Goal: Transaction & Acquisition: Purchase product/service

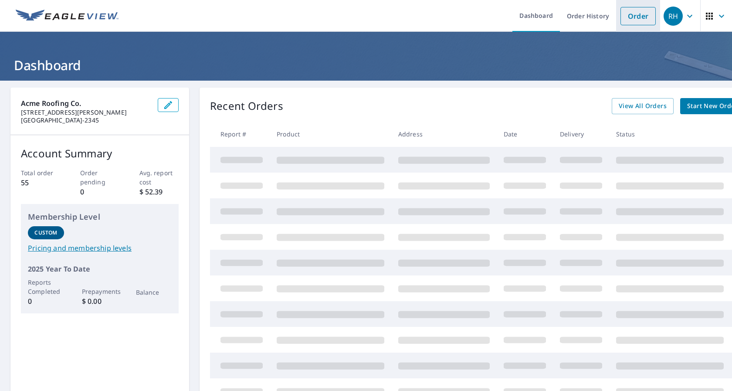
click at [623, 16] on link "Order" at bounding box center [637, 16] width 35 height 18
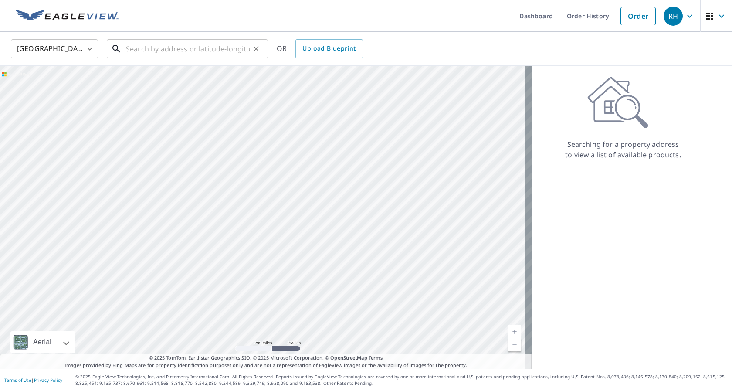
click at [158, 46] on input "text" at bounding box center [188, 49] width 124 height 24
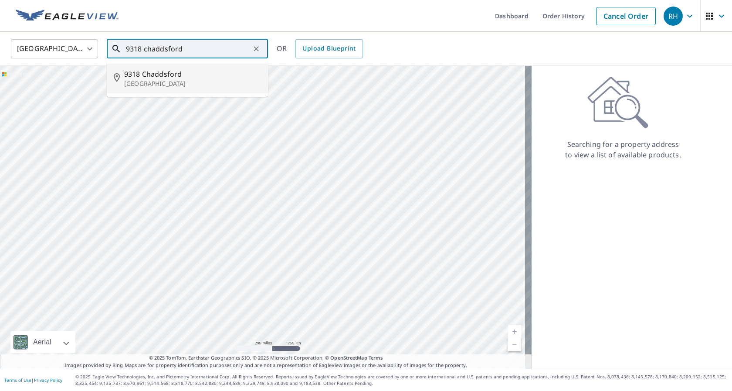
click at [168, 82] on p "[GEOGRAPHIC_DATA]" at bounding box center [192, 83] width 137 height 9
type input "[STREET_ADDRESS]"
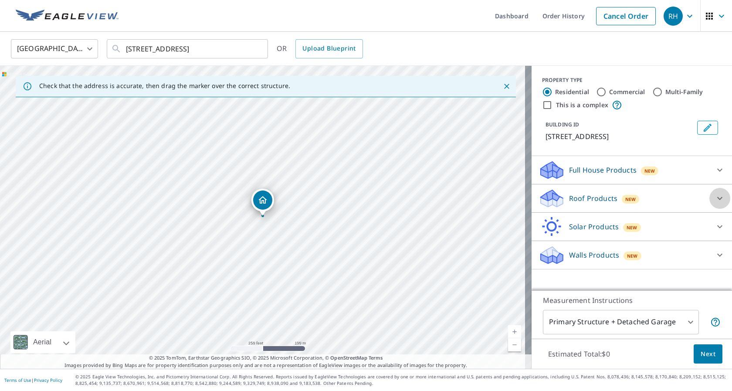
click at [717, 198] on icon at bounding box center [719, 198] width 5 height 3
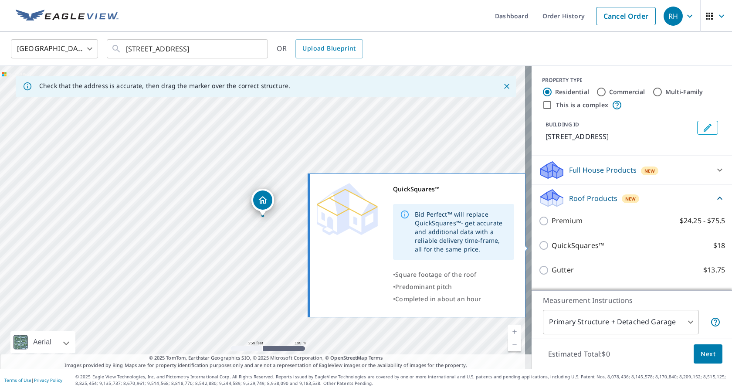
click at [576, 243] on p "QuickSquares™" at bounding box center [578, 245] width 52 height 11
click at [552, 243] on input "QuickSquares™ $18" at bounding box center [545, 245] width 13 height 10
checkbox input "true"
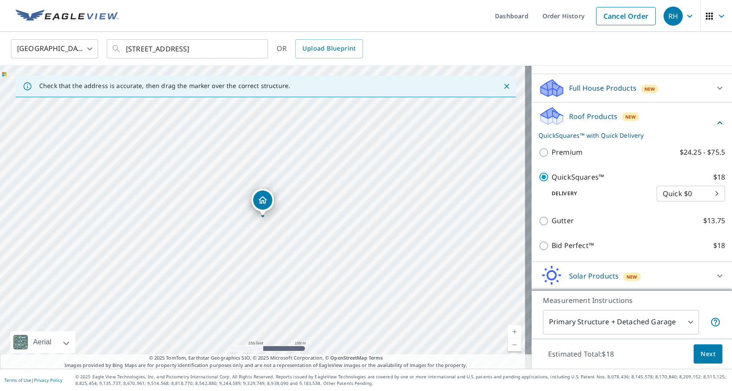
scroll to position [87, 0]
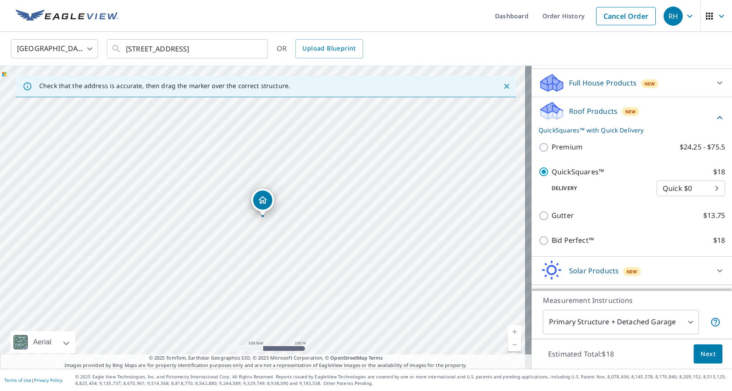
click at [701, 353] on span "Next" at bounding box center [708, 354] width 15 height 11
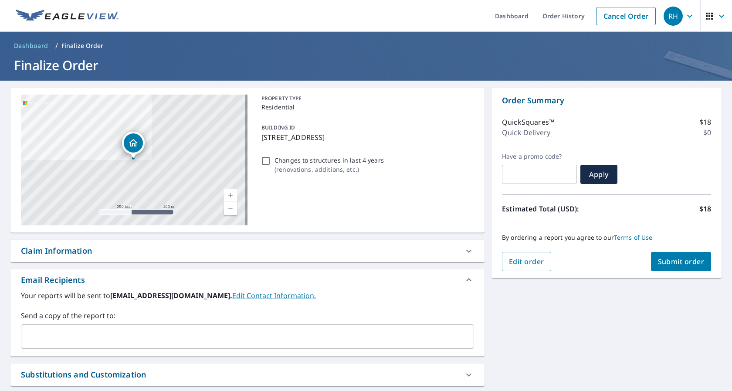
click at [661, 262] on span "Submit order" at bounding box center [681, 262] width 47 height 10
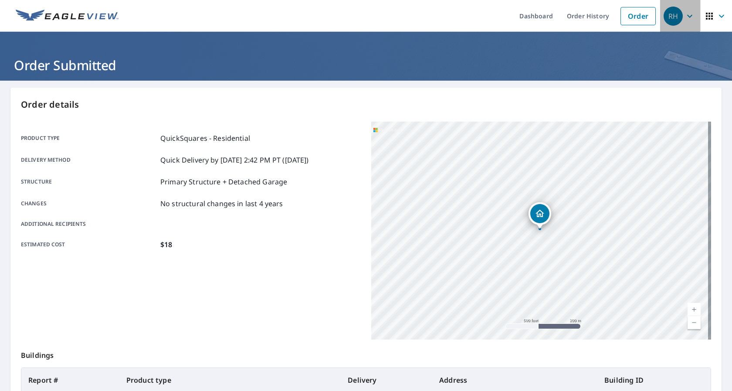
click at [672, 14] on div "RH" at bounding box center [673, 16] width 19 height 19
click at [687, 17] on icon "button" at bounding box center [689, 15] width 5 height 3
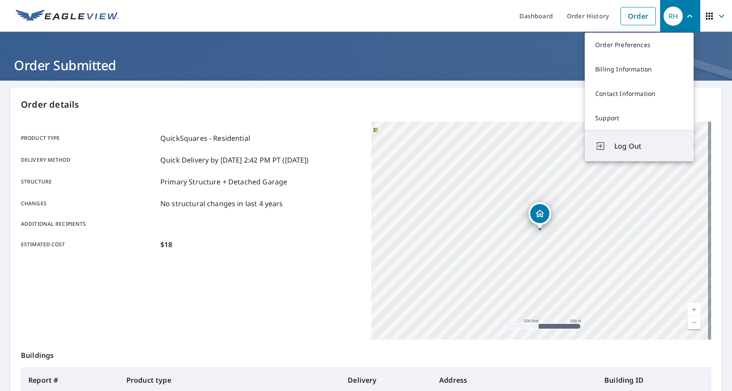
click at [618, 146] on span "Log Out" at bounding box center [648, 146] width 69 height 10
